Goal: Find specific page/section: Find specific page/section

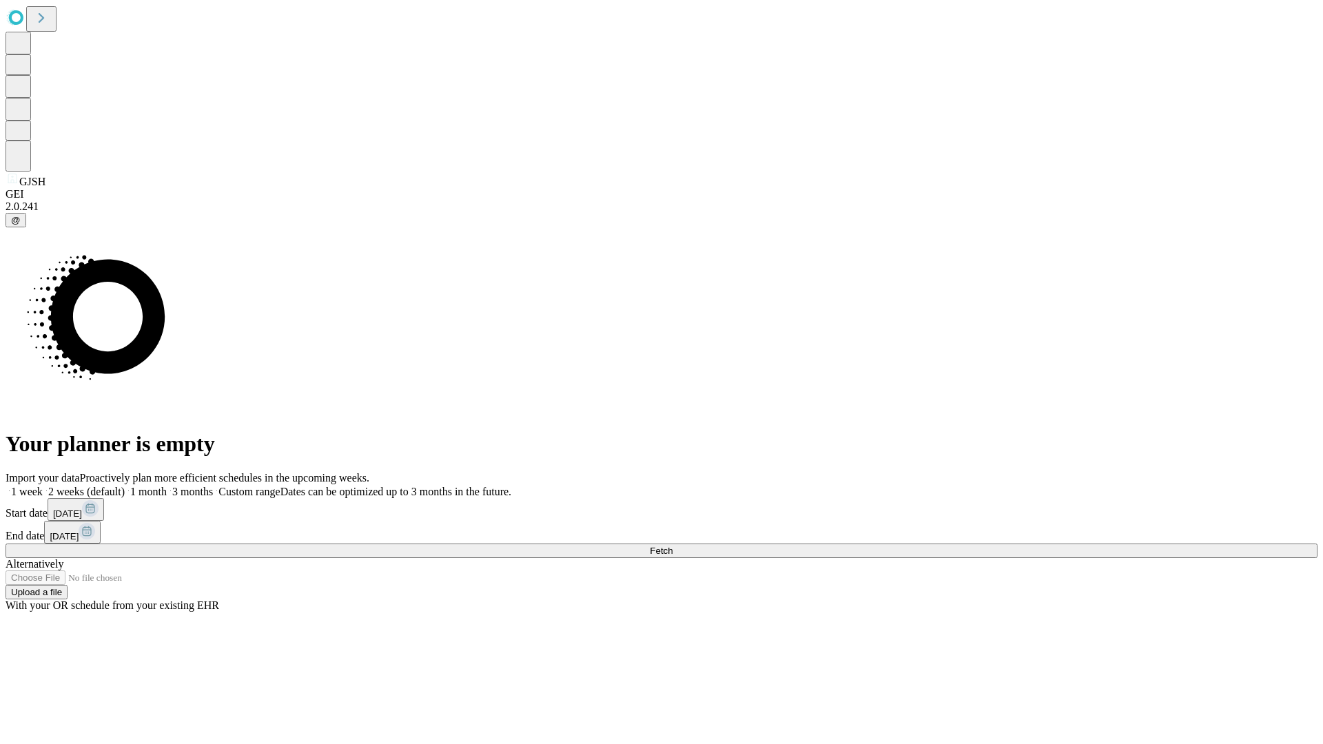
click at [672, 546] on span "Fetch" at bounding box center [661, 551] width 23 height 10
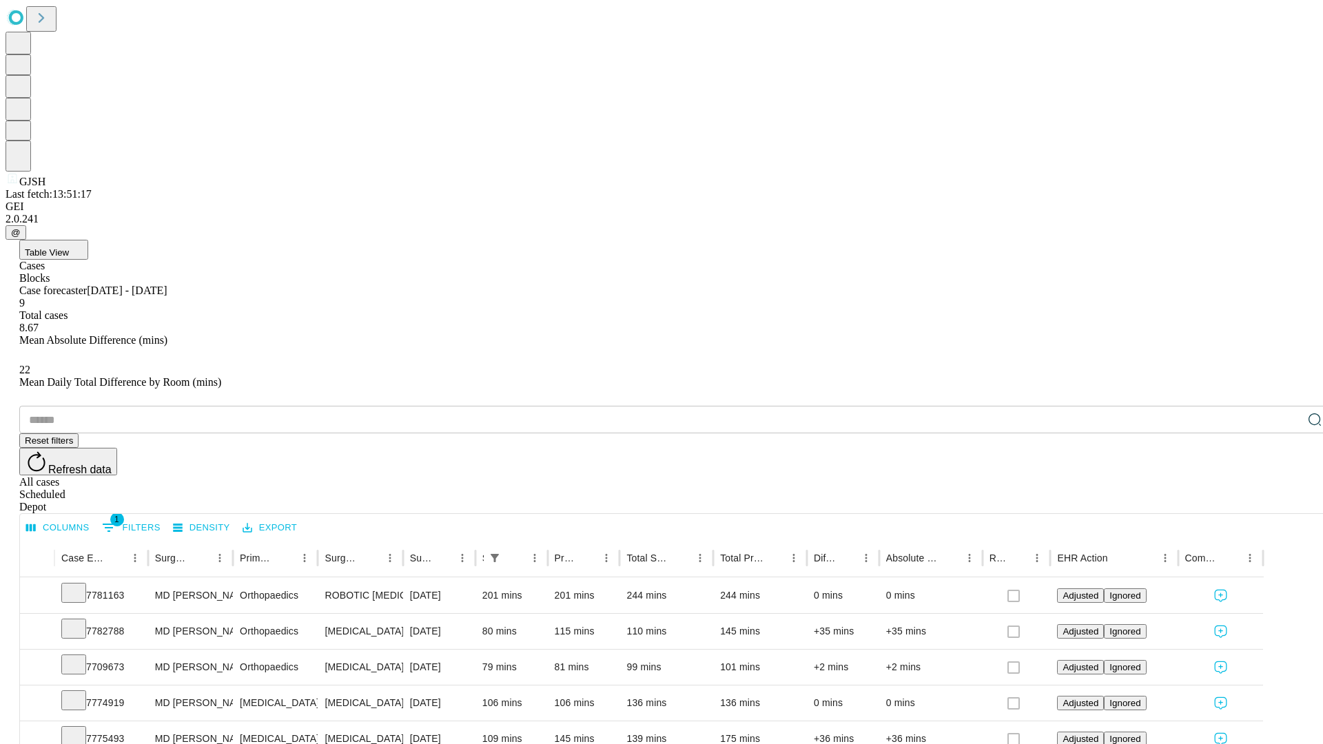
click at [1287, 501] on div "Depot" at bounding box center [675, 507] width 1312 height 12
